Goal: Use online tool/utility: Utilize a website feature to perform a specific function

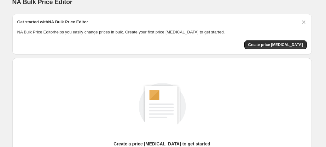
scroll to position [10, 0]
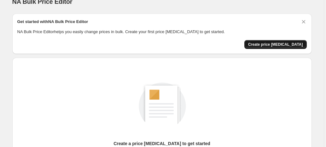
click at [276, 41] on button "Create price change job" at bounding box center [276, 44] width 62 height 9
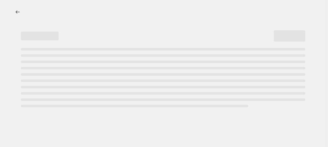
select select "percentage"
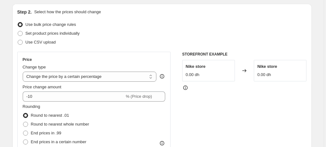
scroll to position [81, 0]
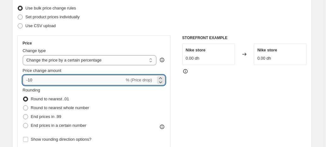
click at [37, 81] on input "-10" at bounding box center [74, 80] width 102 height 10
type input "-1"
type input "-25"
click at [136, 48] on div "Change type" at bounding box center [90, 51] width 134 height 6
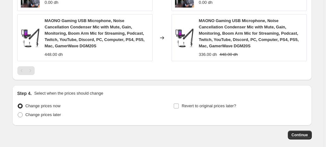
scroll to position [426, 0]
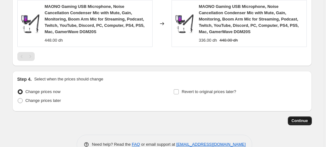
click at [308, 123] on button "Continue" at bounding box center [300, 120] width 24 height 9
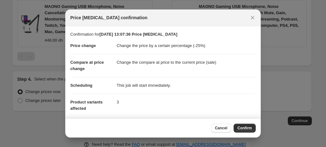
click at [245, 133] on div "Cancel Confirm" at bounding box center [163, 127] width 196 height 19
click at [245, 130] on span "Confirm" at bounding box center [245, 128] width 15 height 5
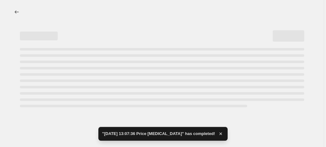
select select "percentage"
